Goal: Book appointment/travel/reservation

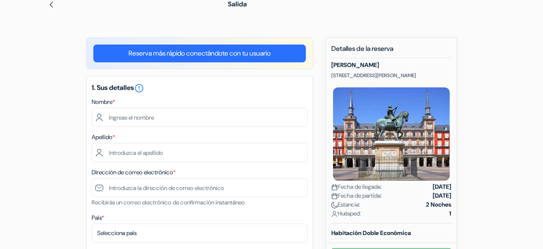
scroll to position [63, 0]
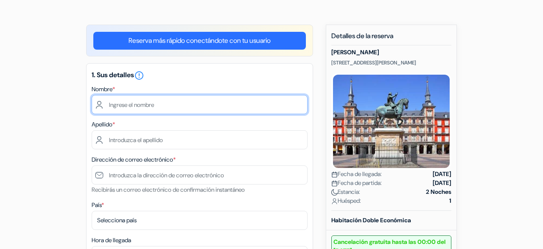
click at [205, 104] on input "text" at bounding box center [200, 104] width 216 height 19
type input "[PERSON_NAME]"
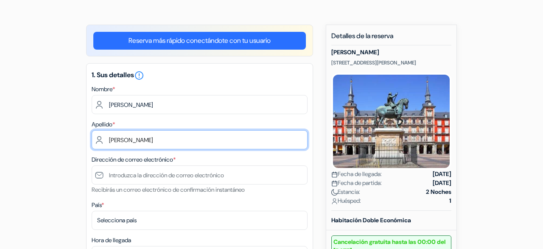
type input "[PERSON_NAME]"
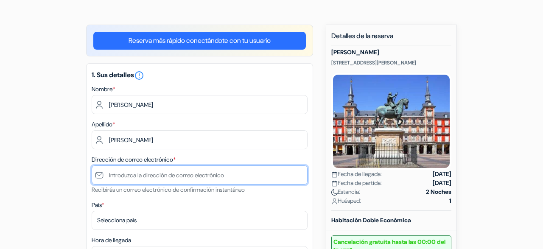
click at [200, 176] on input "text" at bounding box center [200, 174] width 216 height 19
type input "[EMAIL_ADDRESS][DOMAIN_NAME]"
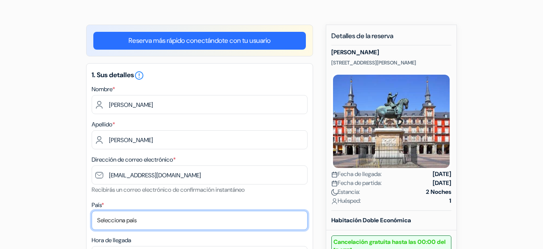
click at [92, 211] on select "Selecciona país Abjasia [GEOGRAPHIC_DATA] [GEOGRAPHIC_DATA] [GEOGRAPHIC_DATA] […" at bounding box center [200, 220] width 216 height 19
select select "es"
click option "[GEOGRAPHIC_DATA]" at bounding box center [0, 0] width 0 height 0
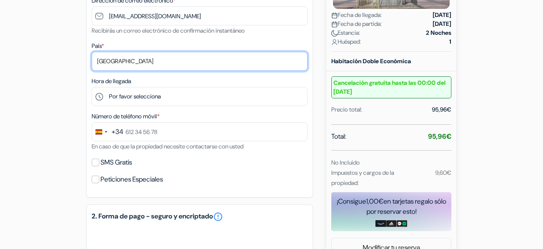
scroll to position [223, 0]
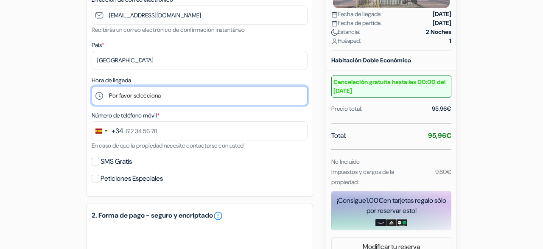
click at [92, 86] on select "Por favor selecciona 15:00 16:00 17:00 18:00 19:00 20:00 21:00 22:00 23:00 0:00" at bounding box center [200, 95] width 216 height 19
select select "20"
click option "20:00" at bounding box center [0, 0] width 0 height 0
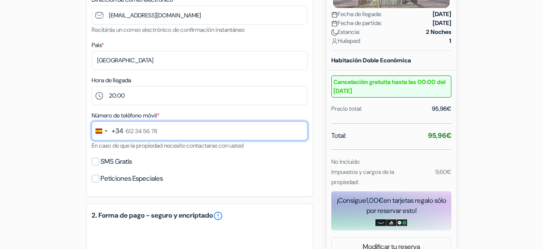
click at [189, 129] on input "text" at bounding box center [200, 130] width 216 height 19
type input "626 80 79 38"
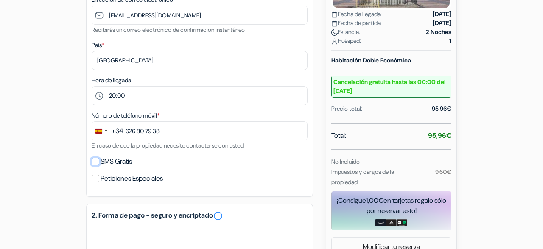
click at [97, 164] on input "SMS Gratis" at bounding box center [96, 162] width 8 height 8
checkbox input "true"
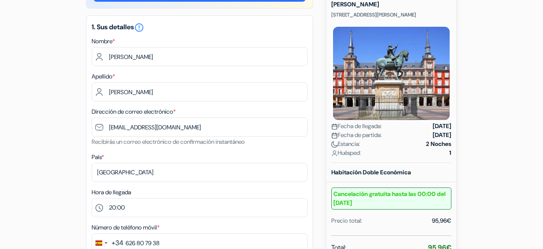
scroll to position [366, 0]
